Goal: Use online tool/utility: Utilize a website feature to perform a specific function

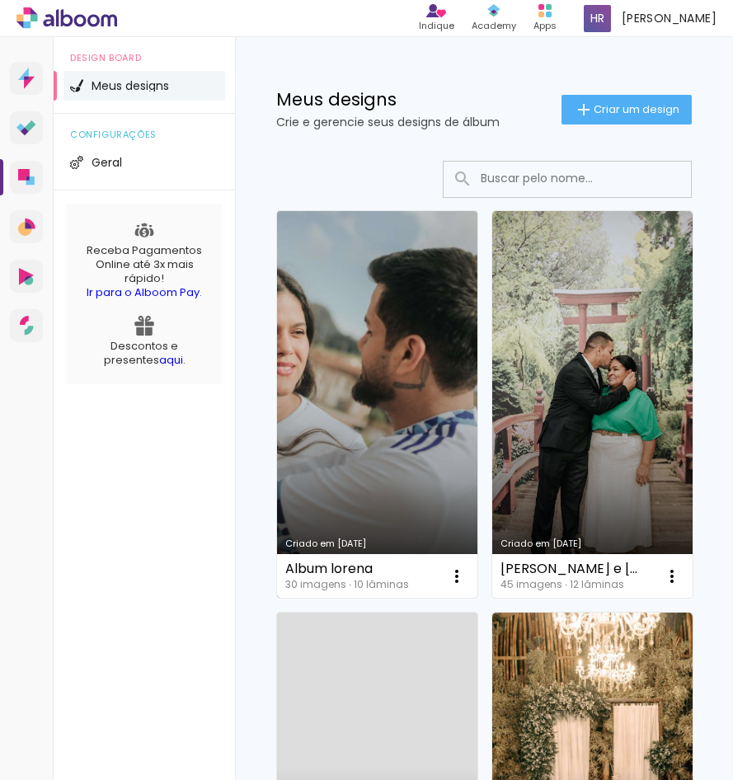
click at [355, 327] on link "Criado em [DATE]" at bounding box center [377, 404] width 200 height 387
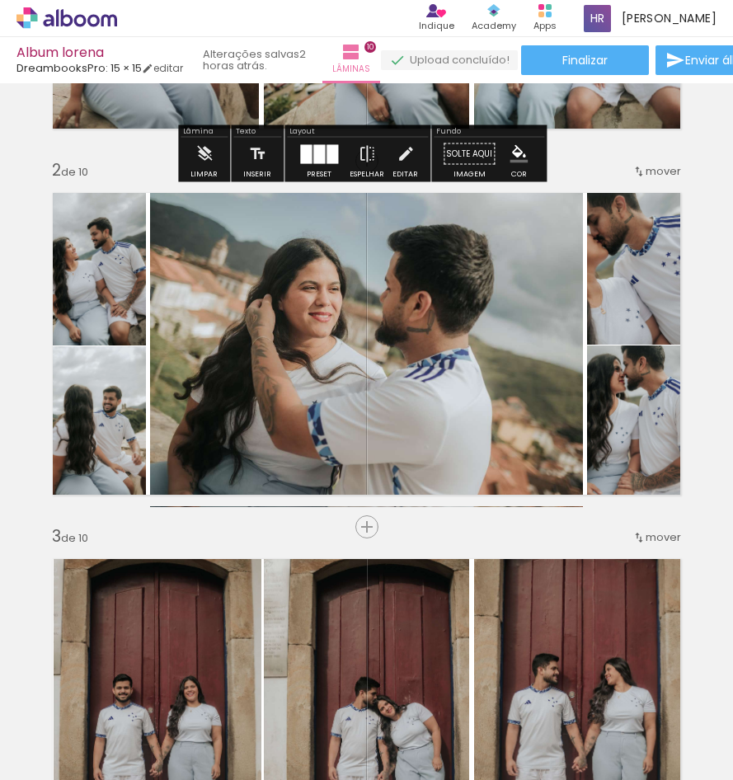
scroll to position [407, 0]
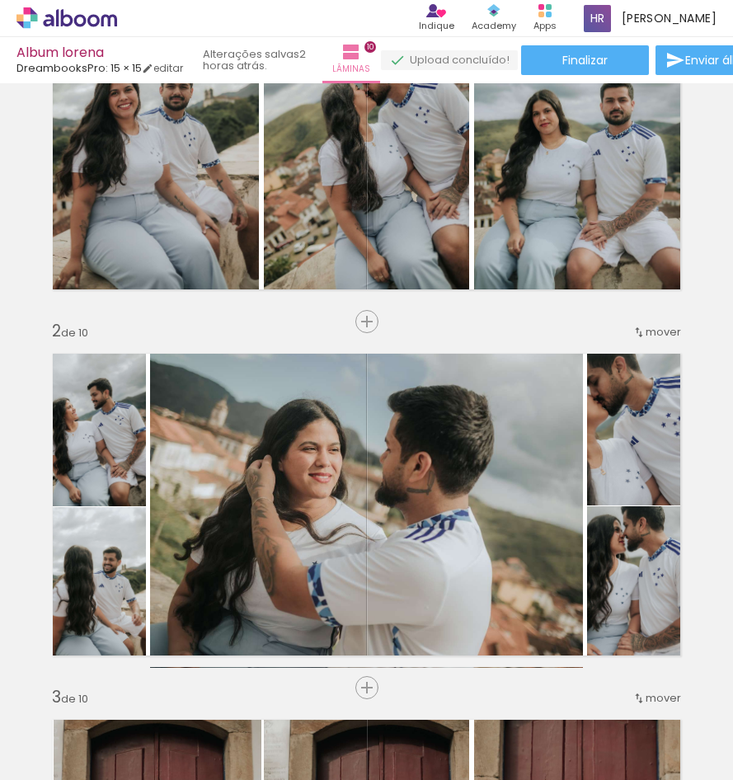
scroll to position [318, 0]
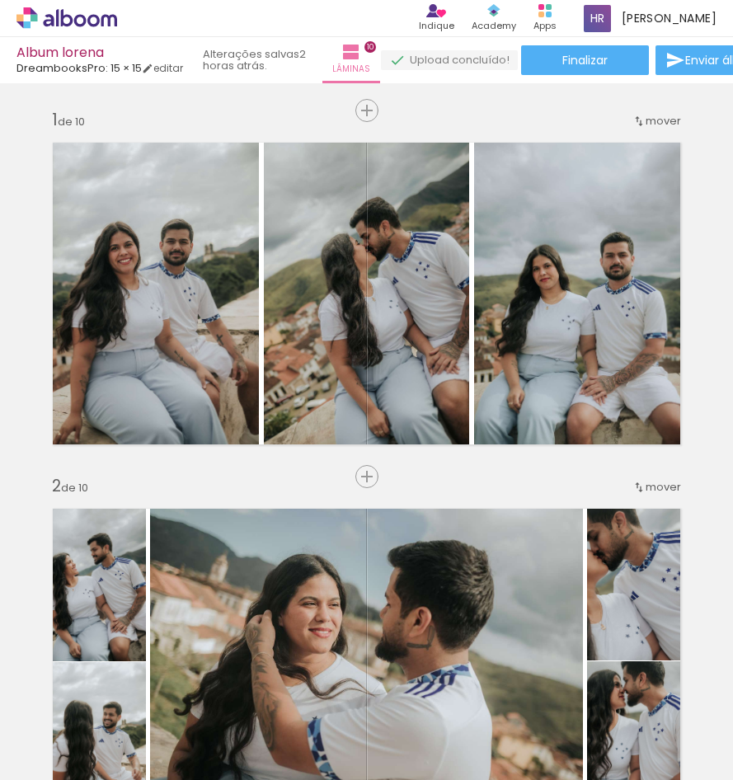
scroll to position [318, 0]
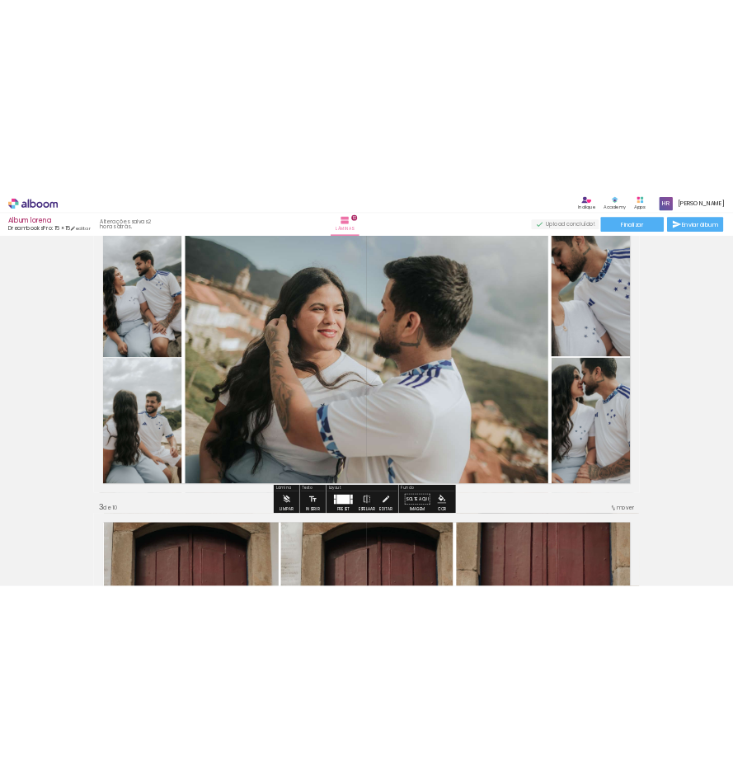
scroll to position [287, 0]
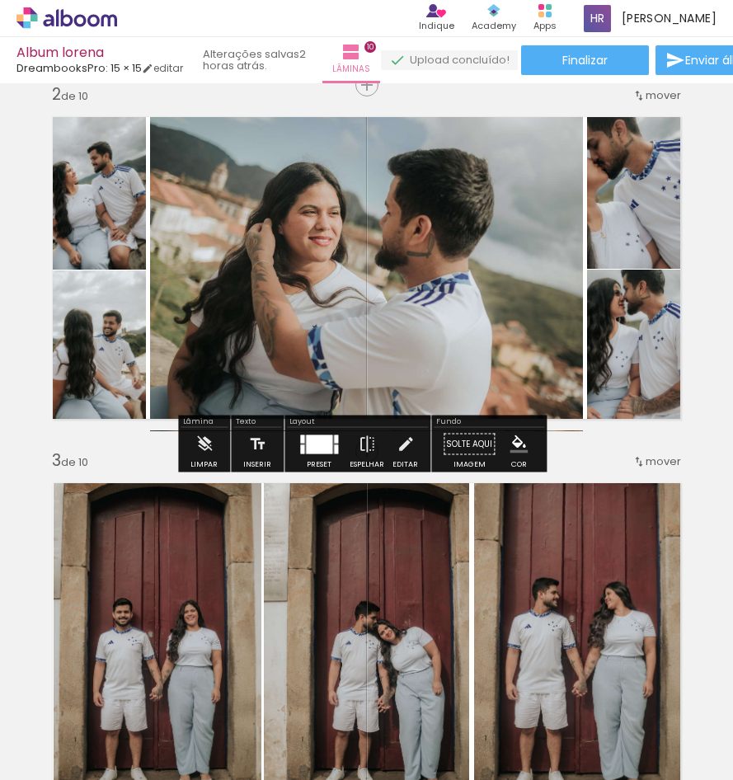
scroll to position [575, 0]
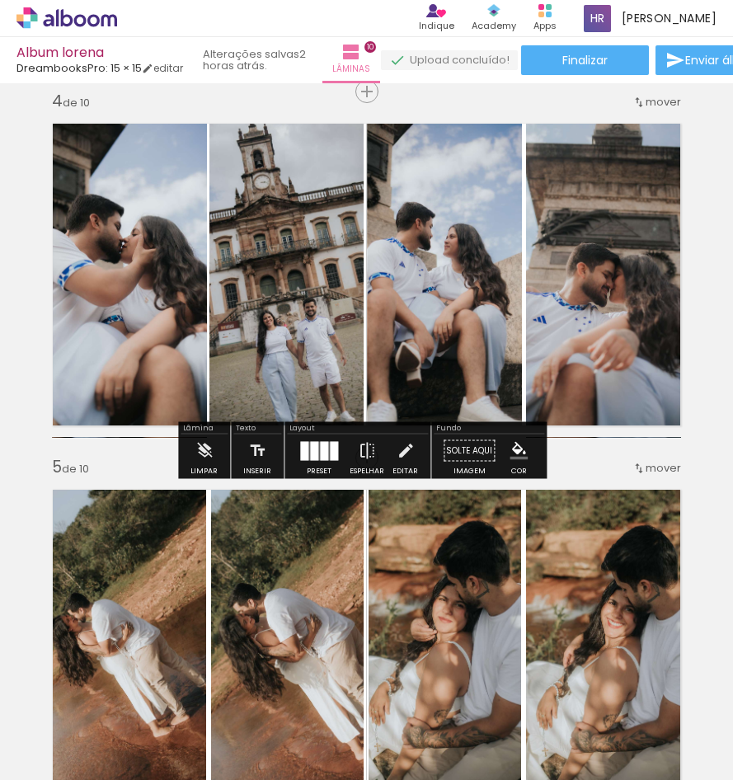
scroll to position [1072, 0]
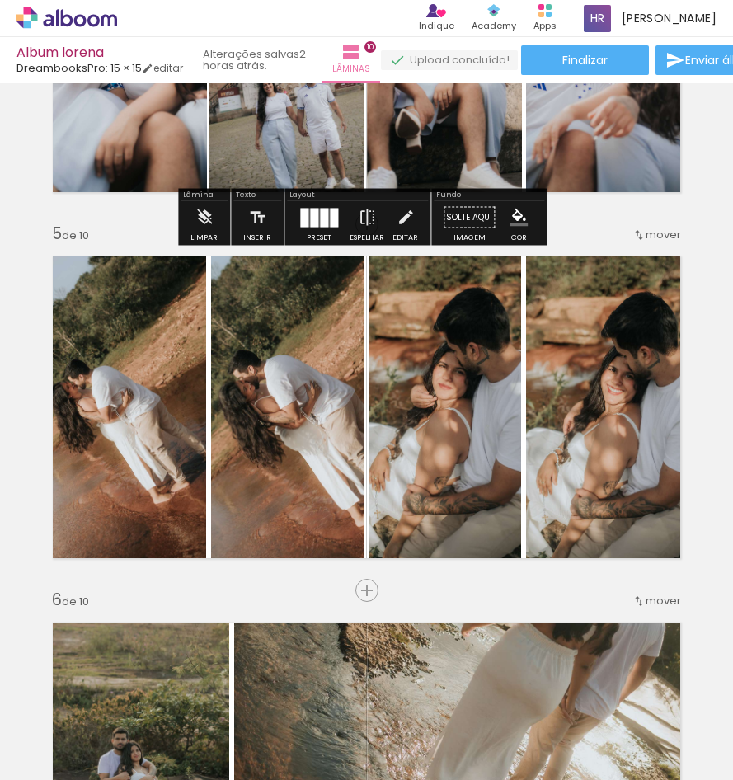
scroll to position [1487, 0]
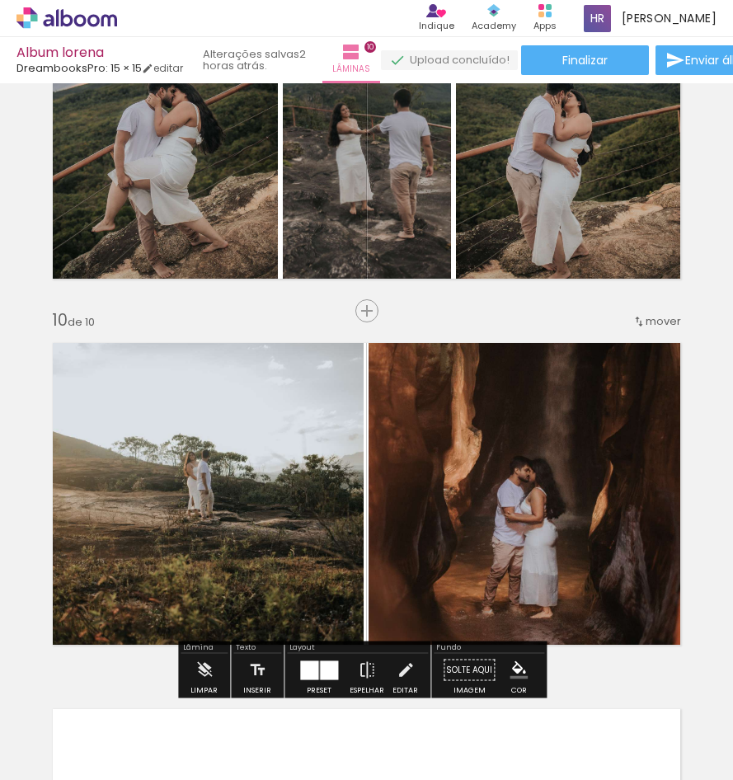
scroll to position [3074, 0]
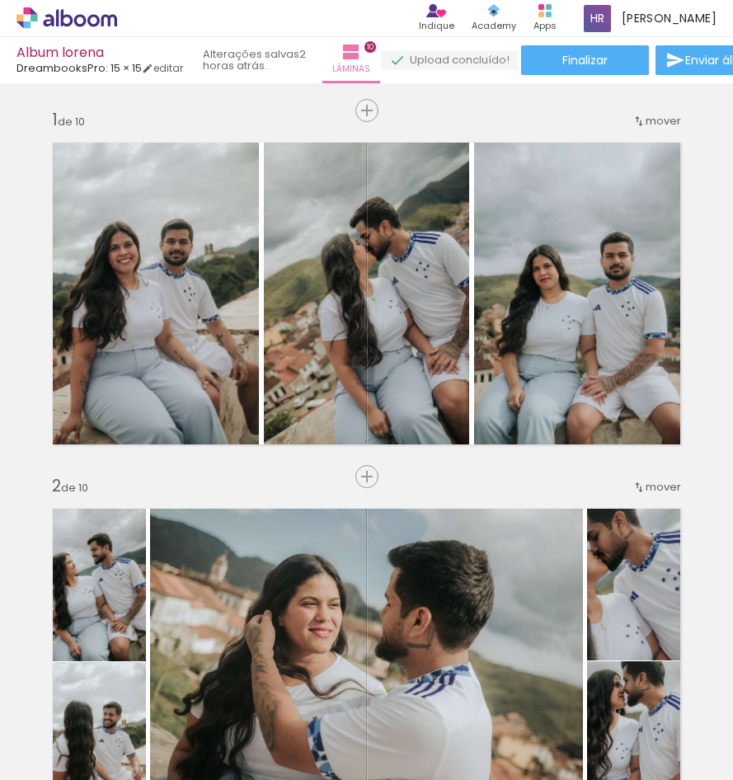
scroll to position [3074, 0]
